Goal: Information Seeking & Learning: Learn about a topic

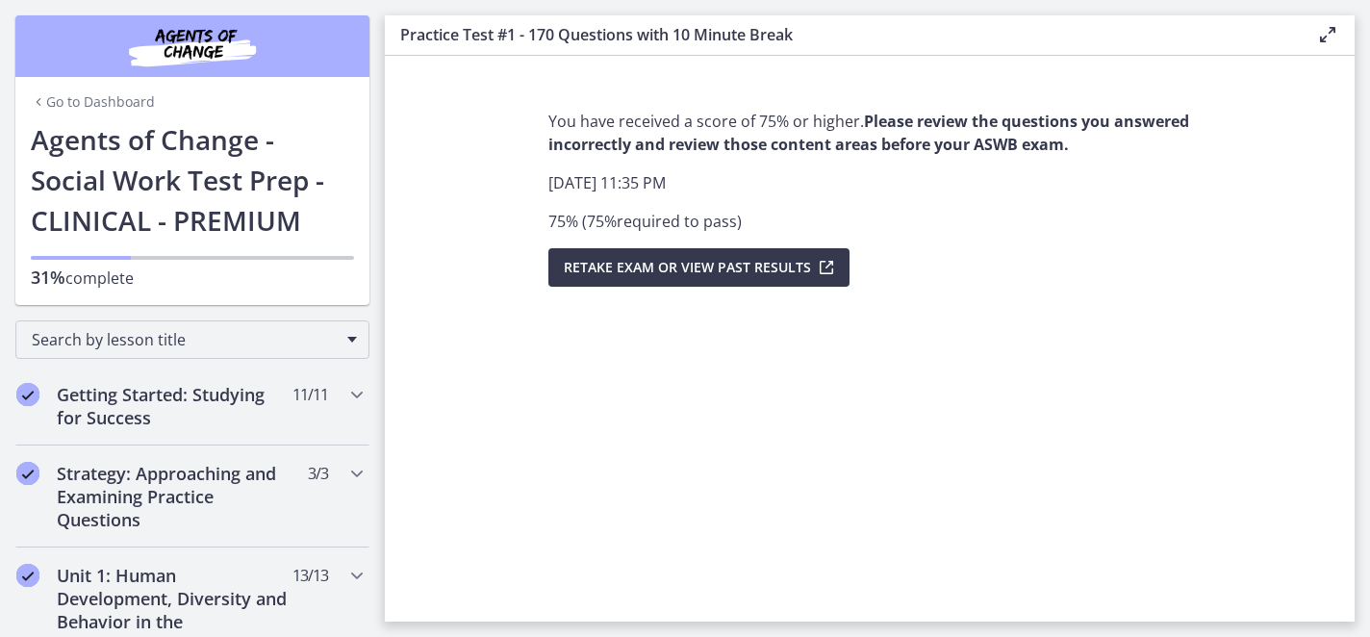
scroll to position [806, 0]
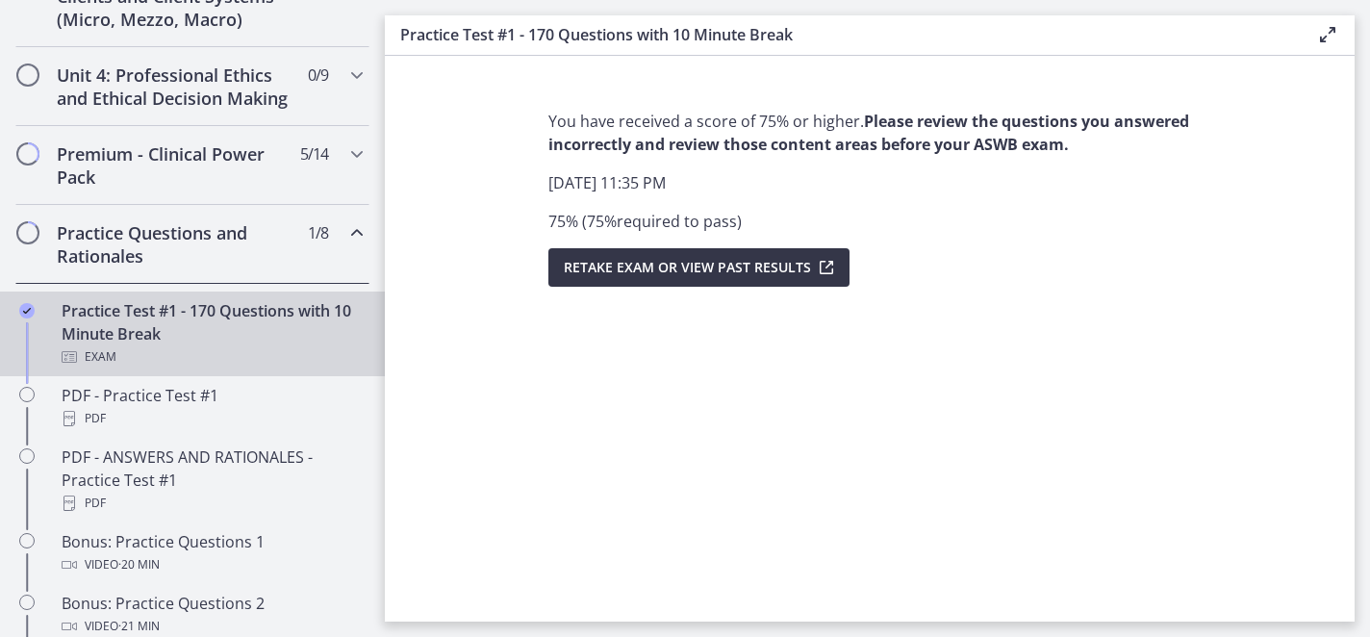
click at [705, 273] on span "Retake Exam OR View Past Results" at bounding box center [687, 267] width 247 height 23
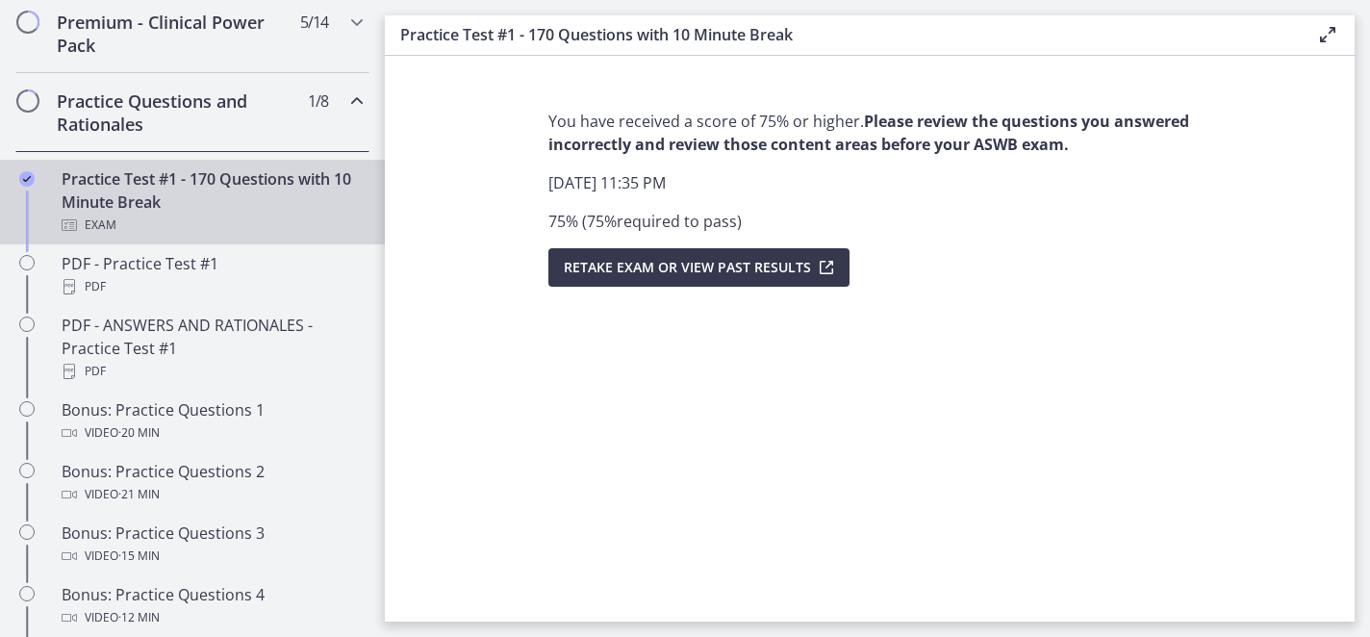
scroll to position [939, 0]
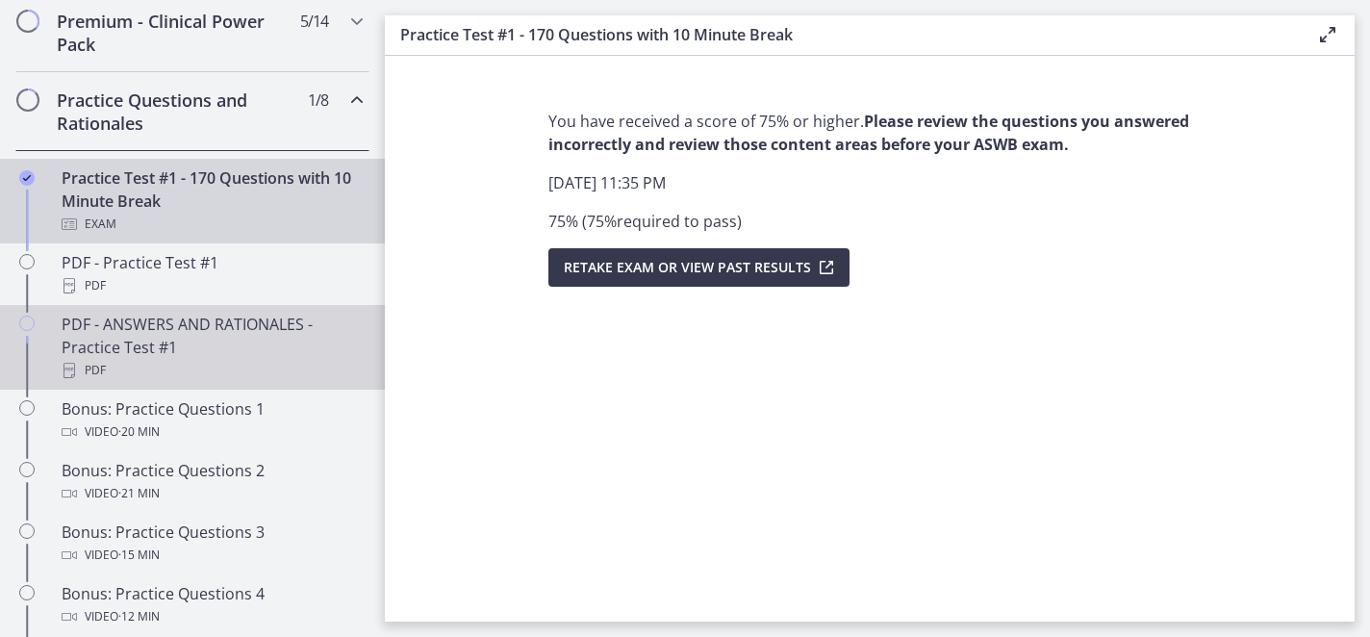
click at [225, 331] on div "PDF - ANSWERS AND RATIONALES - Practice Test #1 PDF" at bounding box center [212, 347] width 300 height 69
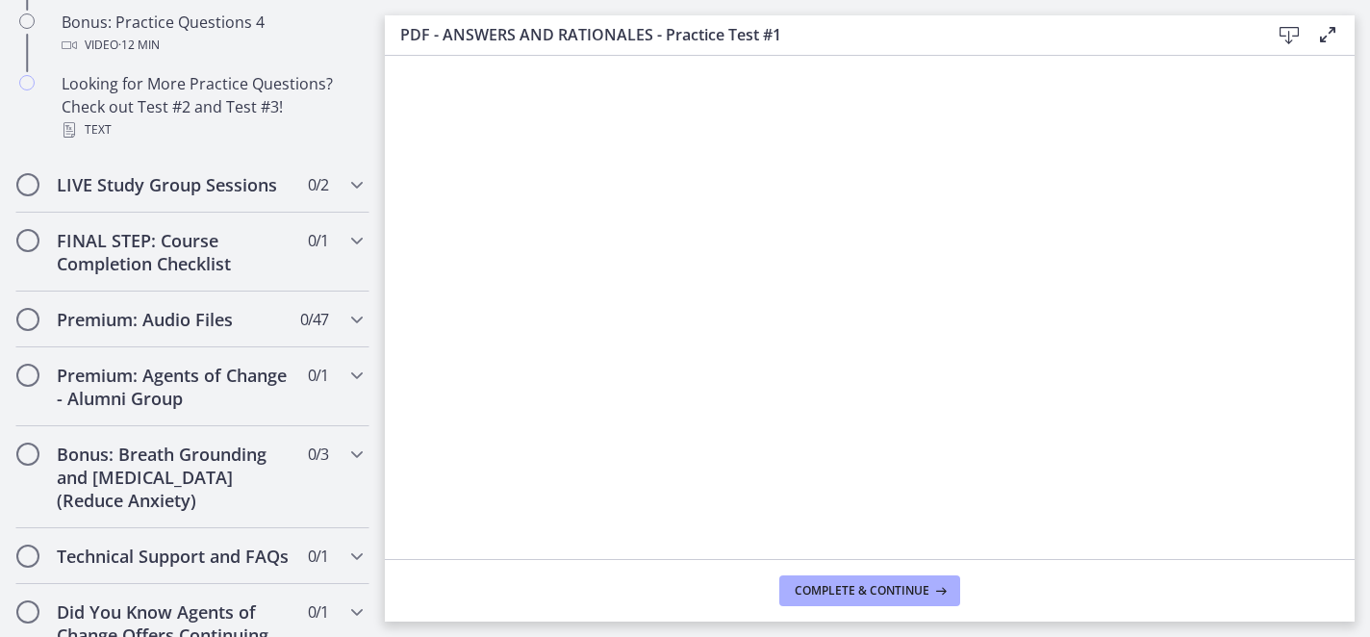
scroll to position [1558, 0]
